Goal: Information Seeking & Learning: Learn about a topic

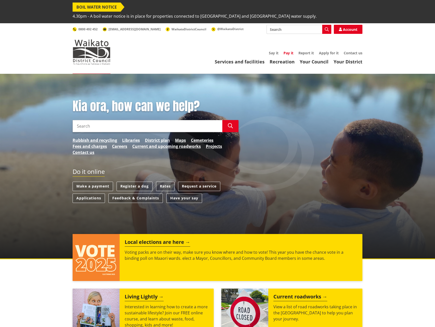
click at [289, 51] on link "Pay it" at bounding box center [289, 53] width 10 height 5
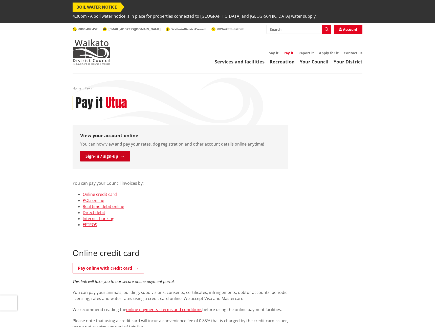
click at [112, 151] on link "Sign-in / sign-up" at bounding box center [105, 156] width 50 height 11
click at [96, 48] on img at bounding box center [92, 51] width 38 height 25
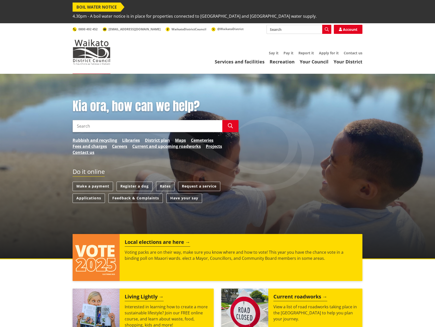
click at [97, 168] on h2 "Do it online" at bounding box center [89, 172] width 32 height 9
click at [95, 168] on h2 "Do it online" at bounding box center [89, 172] width 32 height 9
click at [96, 182] on link "Make a payment" at bounding box center [93, 186] width 40 height 9
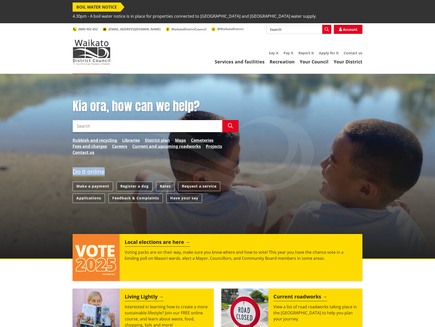
click at [138, 182] on link "Register a dog" at bounding box center [135, 186] width 36 height 9
click at [170, 182] on link "Rates" at bounding box center [165, 186] width 18 height 9
click at [191, 182] on link "Request a service" at bounding box center [199, 186] width 42 height 9
click at [90, 194] on link "Applications" at bounding box center [89, 198] width 32 height 9
click at [123, 194] on link "Feedback & Complaints" at bounding box center [136, 198] width 54 height 9
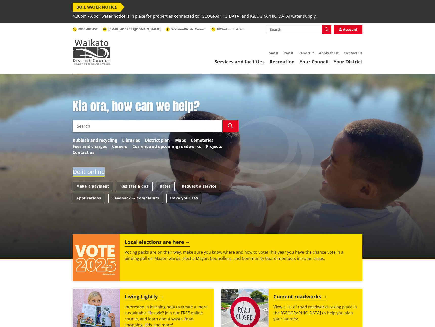
click at [179, 194] on link "Have your say" at bounding box center [184, 198] width 36 height 9
click at [92, 194] on link "Applications" at bounding box center [89, 198] width 32 height 9
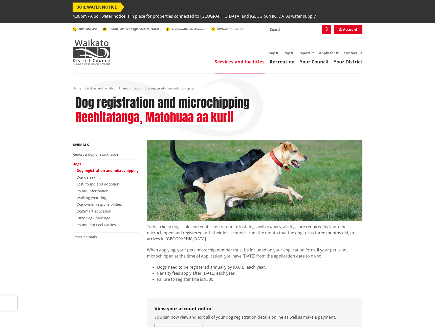
scroll to position [95, 0]
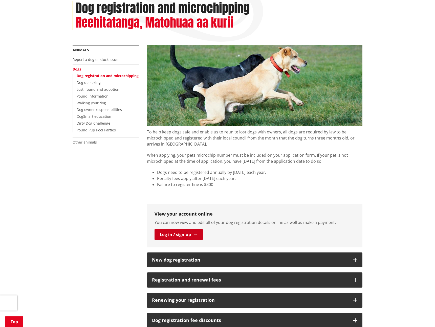
click at [171, 229] on link "Log-in / sign-up" at bounding box center [179, 234] width 48 height 11
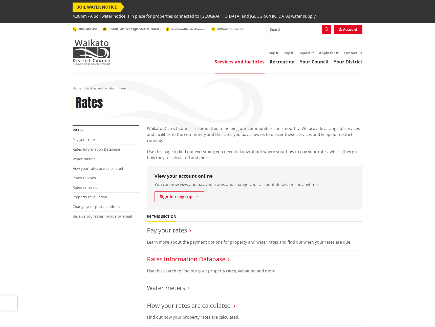
click at [182, 255] on link "Rates Information Database" at bounding box center [186, 259] width 78 height 8
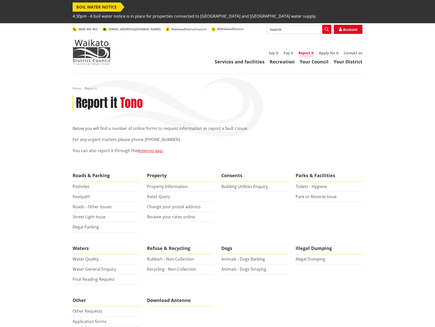
click at [249, 213] on li "Consents Building Utilities Enquiry" at bounding box center [255, 201] width 74 height 62
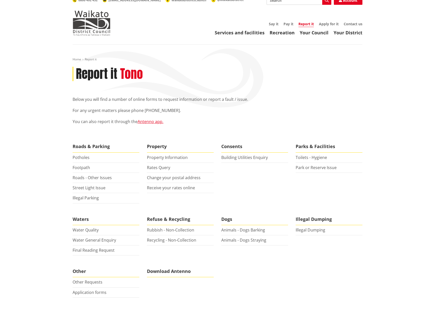
scroll to position [30, 0]
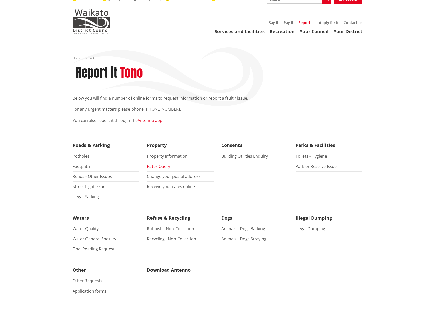
click at [167, 164] on link "Rates Query" at bounding box center [158, 167] width 23 height 6
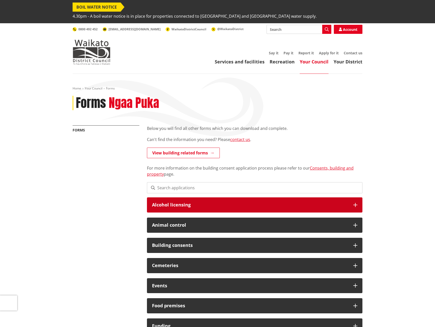
click at [182, 201] on div "Alcohol licensing" at bounding box center [255, 205] width 216 height 15
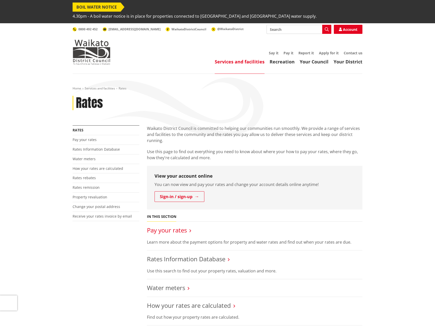
click at [173, 226] on link "Pay your rates" at bounding box center [167, 230] width 40 height 8
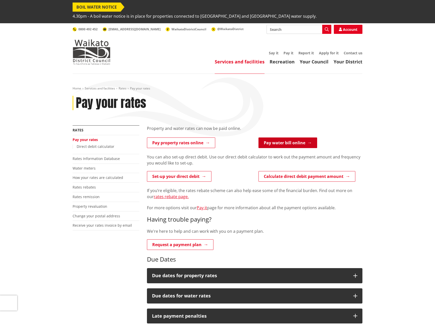
click at [294, 138] on link "Pay water bill online" at bounding box center [287, 143] width 59 height 11
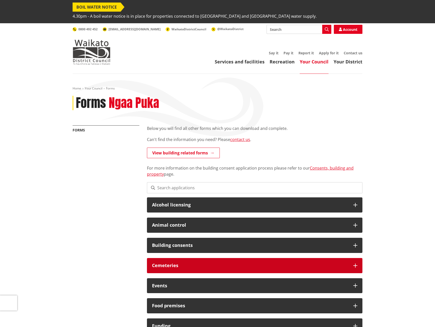
click at [253, 263] on h3 "Cemeteries" at bounding box center [250, 265] width 196 height 5
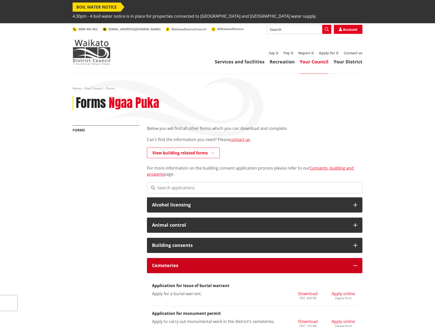
click at [252, 263] on h3 "Cemeteries" at bounding box center [250, 265] width 196 height 5
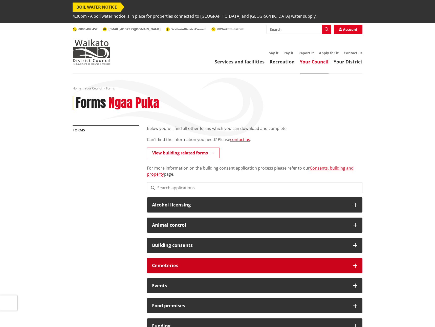
click at [252, 263] on h3 "Cemeteries" at bounding box center [250, 265] width 196 height 5
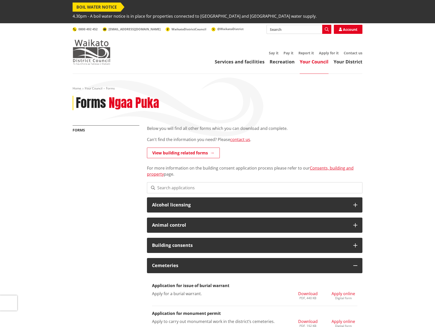
click at [83, 46] on img at bounding box center [92, 51] width 38 height 25
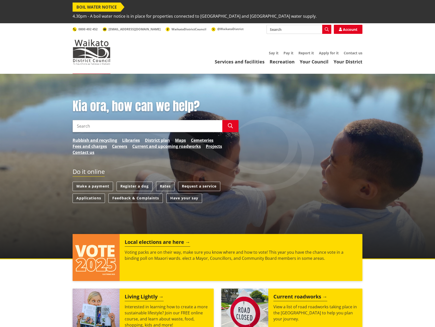
click at [304, 25] on input "Search" at bounding box center [299, 29] width 65 height 9
type input "Water usage"
click at [326, 27] on icon "button" at bounding box center [327, 29] width 4 height 4
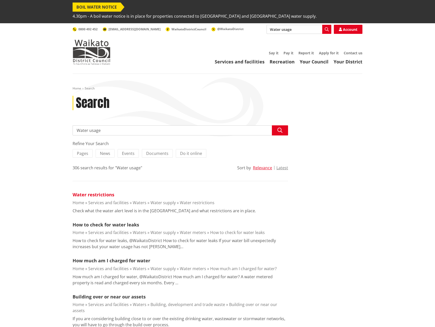
click at [94, 192] on link "Water restrictions" at bounding box center [94, 195] width 42 height 6
